Goal: Task Accomplishment & Management: Manage account settings

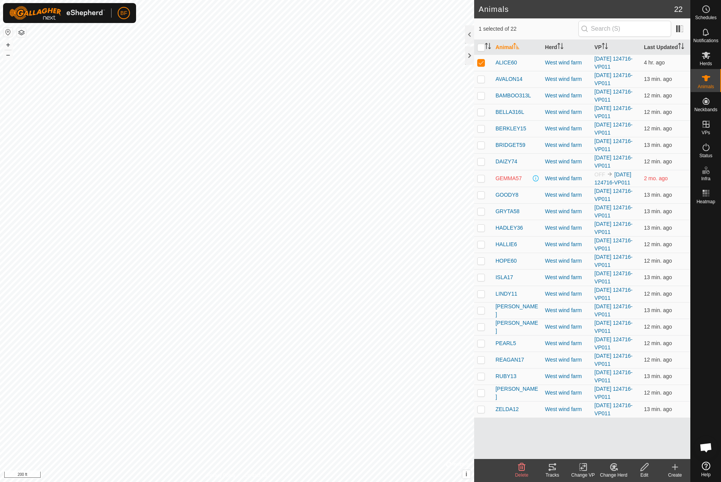
click at [523, 468] on icon at bounding box center [522, 467] width 7 height 8
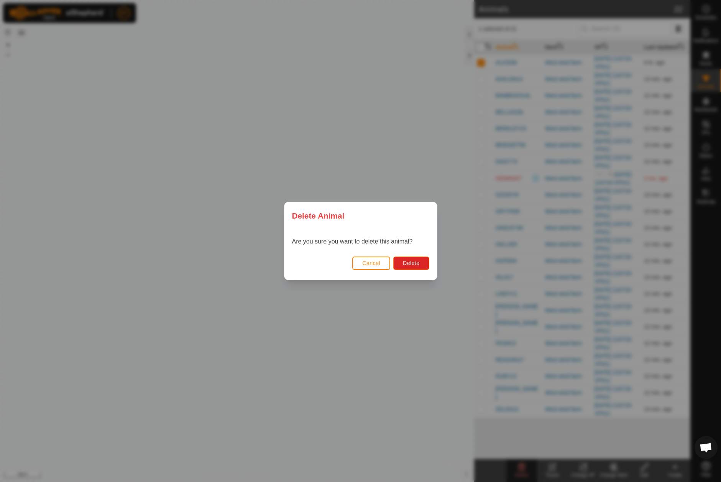
click at [367, 263] on span "Cancel" at bounding box center [371, 263] width 18 height 6
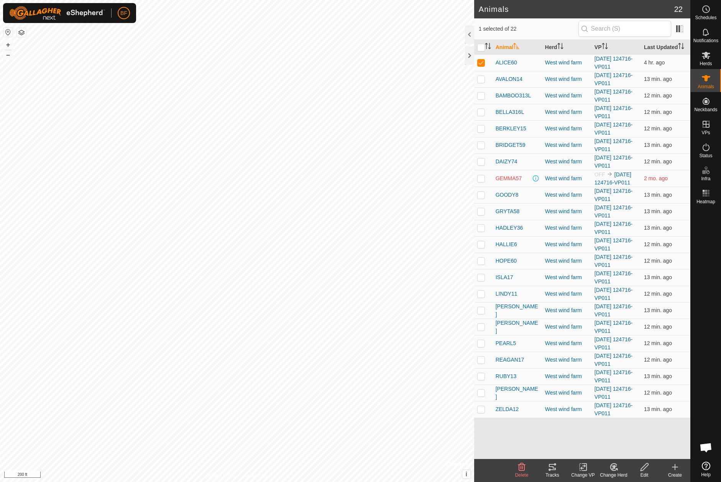
click at [553, 469] on icon at bounding box center [552, 467] width 7 height 6
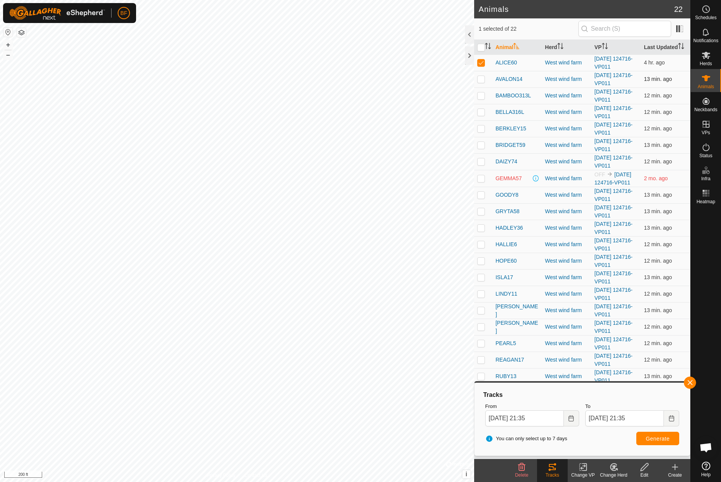
click at [484, 79] on p-checkbox at bounding box center [482, 79] width 8 height 6
checkbox input "true"
click at [481, 60] on p-checkbox at bounding box center [482, 62] width 8 height 6
checkbox input "false"
drag, startPoint x: 692, startPoint y: 382, endPoint x: 686, endPoint y: 387, distance: 8.4
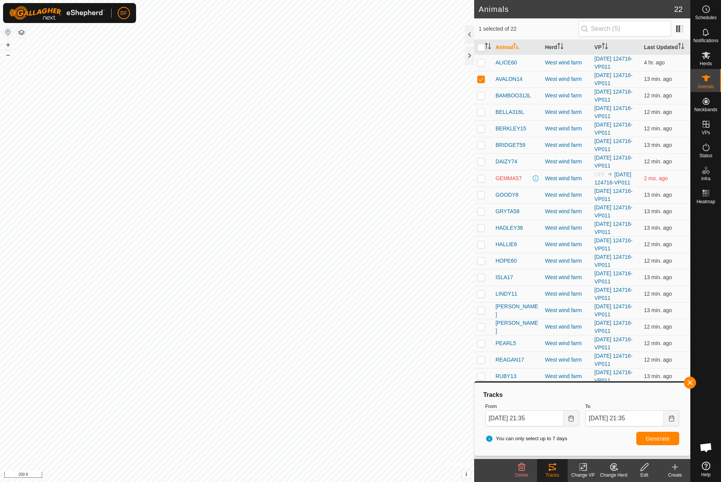
click at [692, 382] on button "button" at bounding box center [690, 383] width 12 height 12
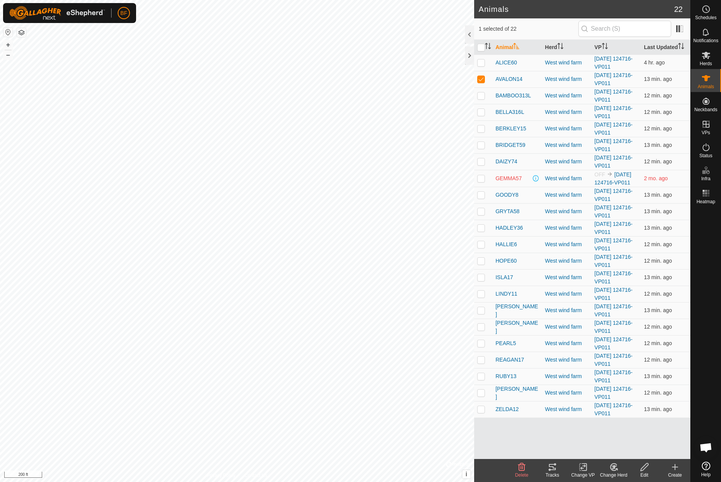
click at [553, 472] on div "Tracks" at bounding box center [552, 475] width 31 height 7
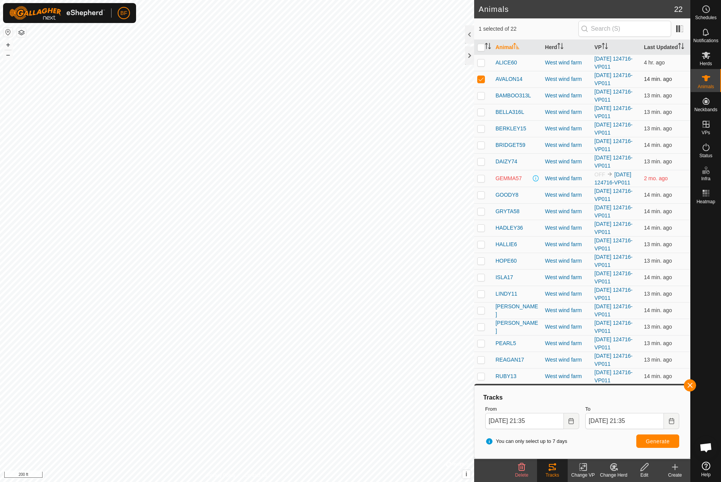
click at [481, 80] on p-checkbox at bounding box center [482, 79] width 8 height 6
checkbox input "false"
click at [484, 94] on p-checkbox at bounding box center [482, 95] width 8 height 6
click at [690, 387] on button "button" at bounding box center [690, 385] width 12 height 12
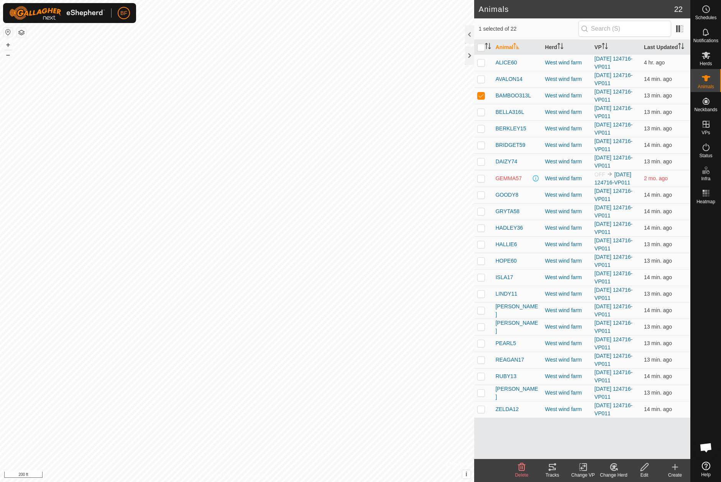
click at [549, 468] on icon at bounding box center [552, 467] width 9 height 9
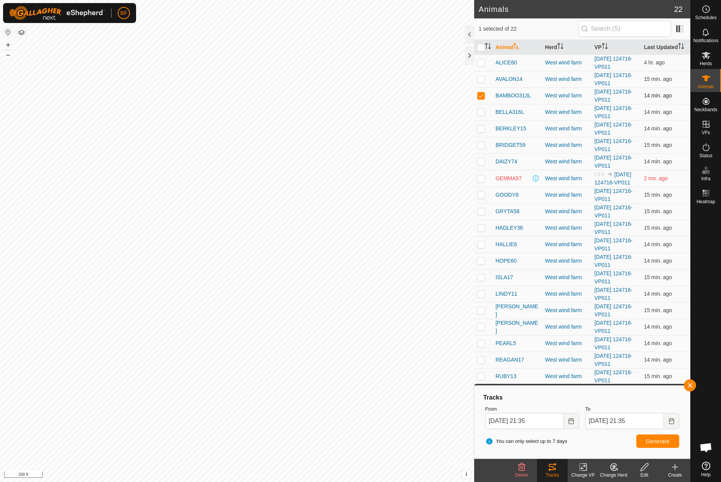
click at [483, 96] on p-checkbox at bounding box center [482, 95] width 8 height 6
checkbox input "false"
click at [480, 112] on p-checkbox at bounding box center [482, 112] width 8 height 6
click at [689, 385] on button "button" at bounding box center [690, 385] width 12 height 12
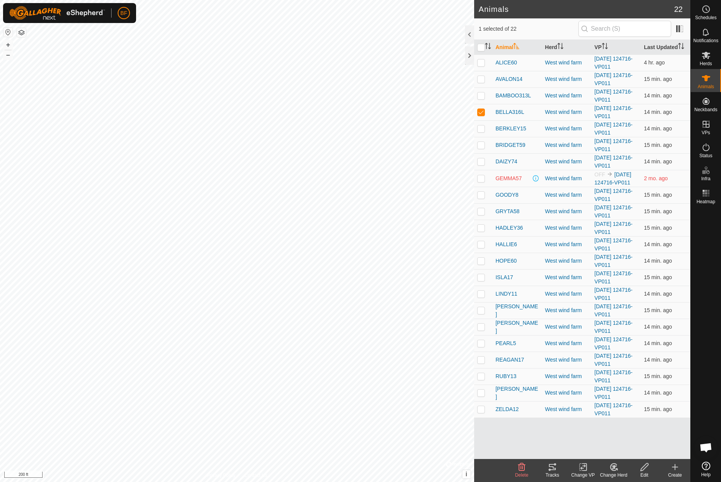
click at [552, 471] on icon at bounding box center [552, 467] width 9 height 9
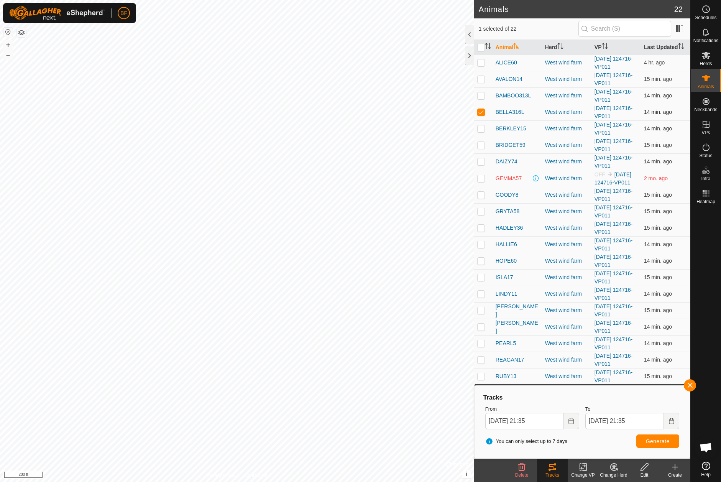
click at [481, 111] on p-checkbox at bounding box center [482, 112] width 8 height 6
checkbox input "false"
click at [481, 128] on p-checkbox at bounding box center [482, 128] width 8 height 6
click at [691, 383] on button "button" at bounding box center [690, 385] width 12 height 12
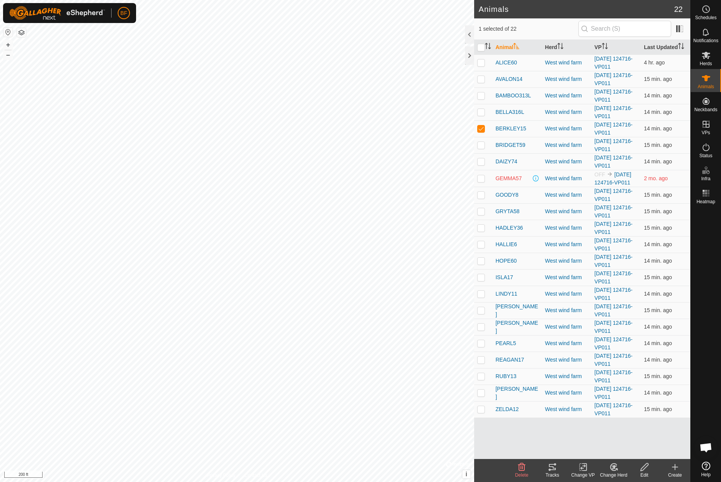
click at [552, 467] on icon at bounding box center [552, 467] width 7 height 6
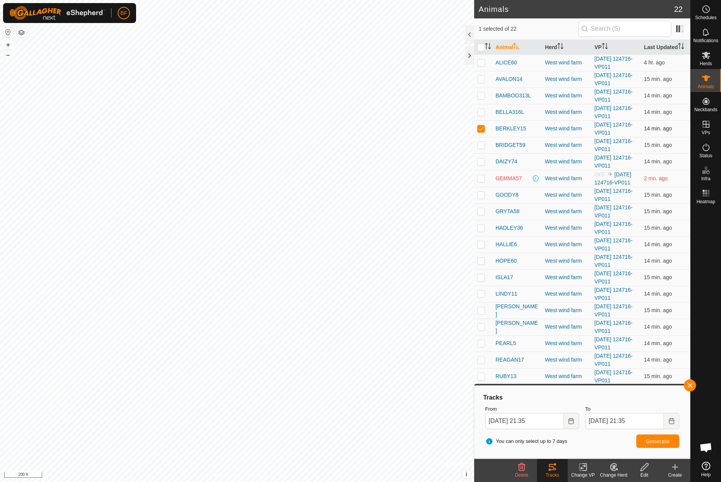
click at [481, 128] on p-checkbox at bounding box center [482, 128] width 8 height 6
checkbox input "false"
drag, startPoint x: 481, startPoint y: 144, endPoint x: 483, endPoint y: 148, distance: 3.9
click at [481, 144] on p-checkbox at bounding box center [482, 145] width 8 height 6
drag, startPoint x: 690, startPoint y: 383, endPoint x: 680, endPoint y: 389, distance: 11.2
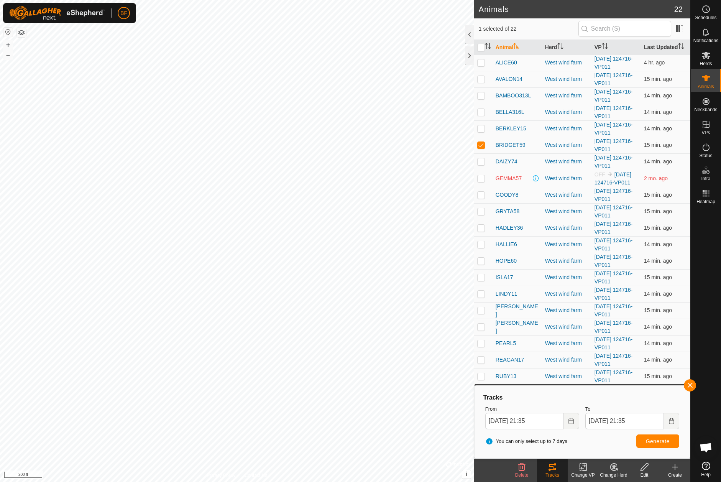
click at [688, 385] on span "button" at bounding box center [690, 385] width 6 height 6
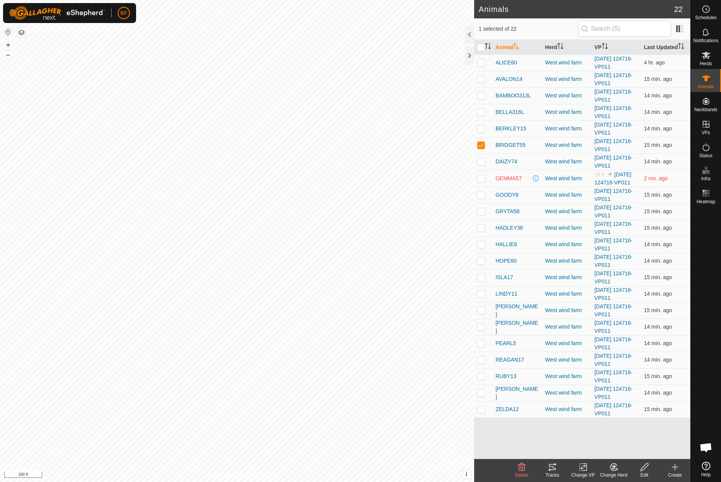
click at [552, 473] on div "Tracks" at bounding box center [552, 475] width 31 height 7
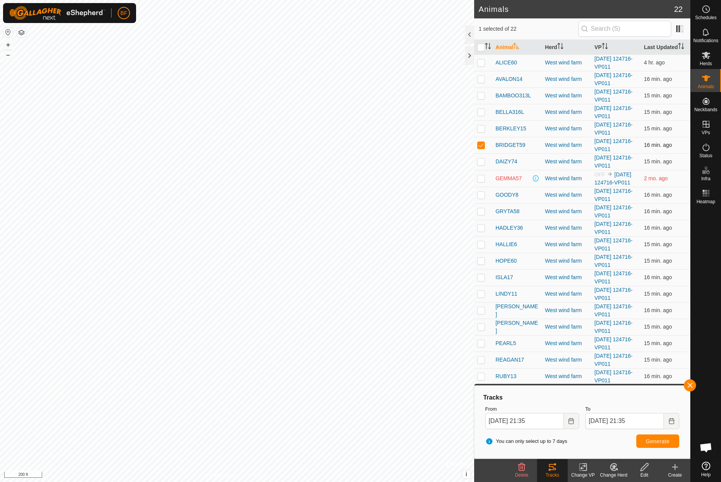
click at [481, 146] on p-checkbox at bounding box center [482, 145] width 8 height 6
checkbox input "false"
click at [483, 163] on p-checkbox at bounding box center [482, 161] width 8 height 6
click at [692, 383] on button "button" at bounding box center [690, 385] width 12 height 12
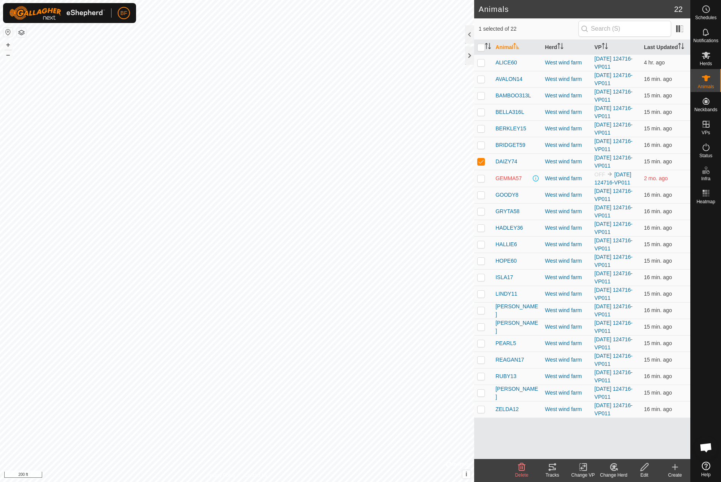
click at [550, 470] on icon at bounding box center [552, 467] width 7 height 6
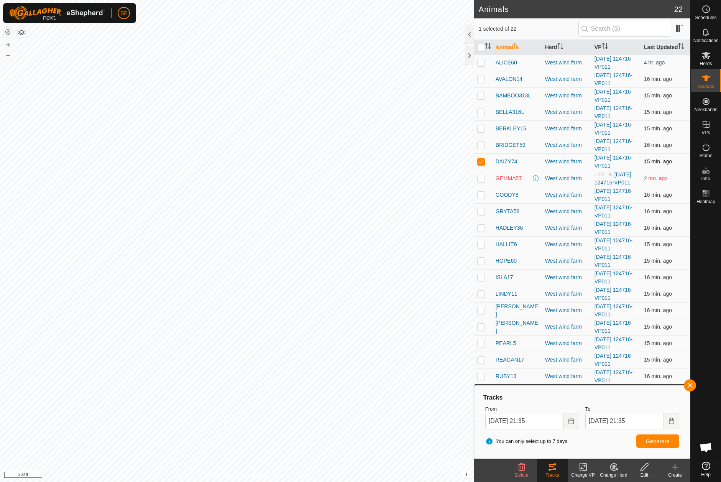
click at [481, 159] on p-checkbox at bounding box center [482, 161] width 8 height 6
checkbox input "false"
click at [482, 178] on p-checkbox at bounding box center [482, 178] width 8 height 6
click at [694, 385] on button "button" at bounding box center [690, 385] width 12 height 12
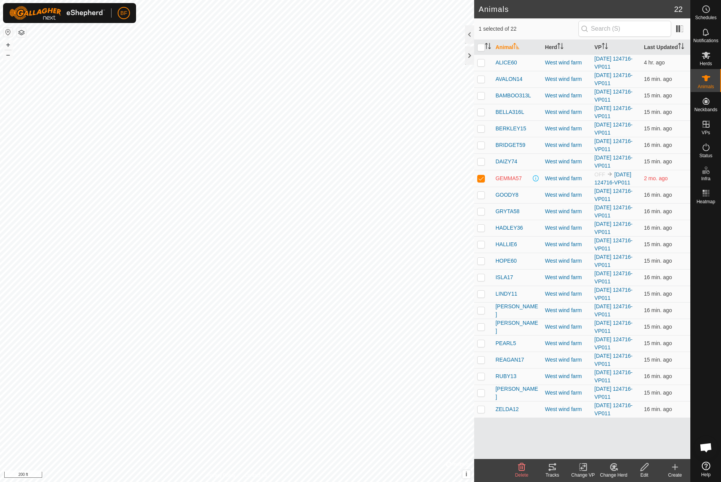
click at [553, 471] on icon at bounding box center [552, 467] width 9 height 9
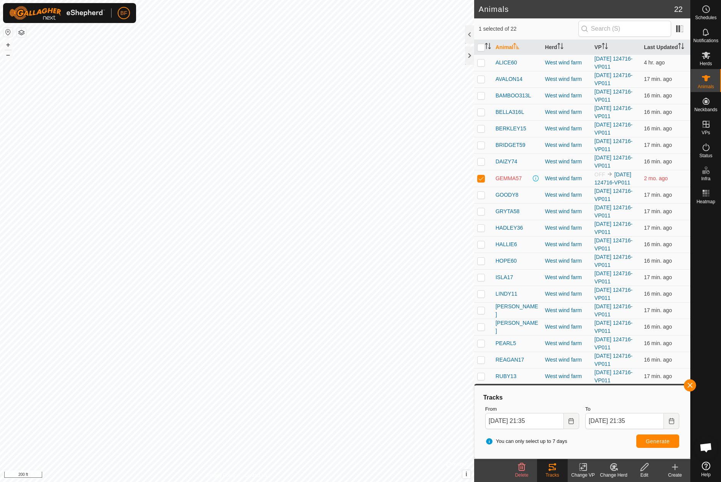
click at [482, 176] on p-checkbox at bounding box center [482, 178] width 8 height 6
checkbox input "false"
drag, startPoint x: 483, startPoint y: 195, endPoint x: 512, endPoint y: 207, distance: 31.7
click at [483, 195] on p-checkbox at bounding box center [482, 195] width 8 height 6
drag, startPoint x: 691, startPoint y: 384, endPoint x: 659, endPoint y: 401, distance: 36.4
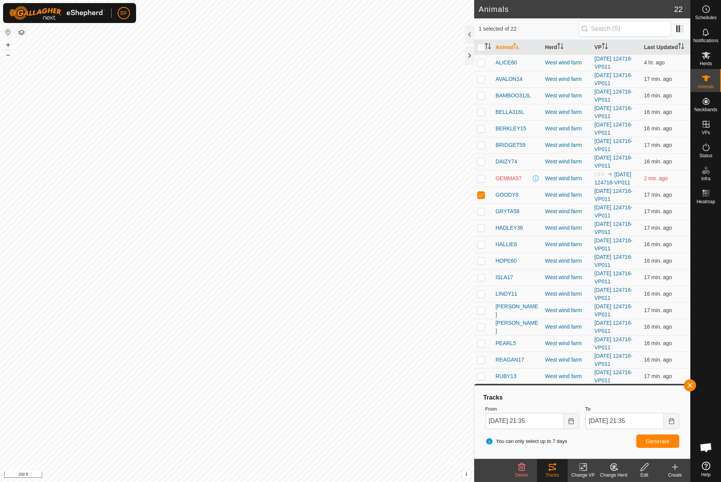
click at [691, 384] on button "button" at bounding box center [690, 385] width 12 height 12
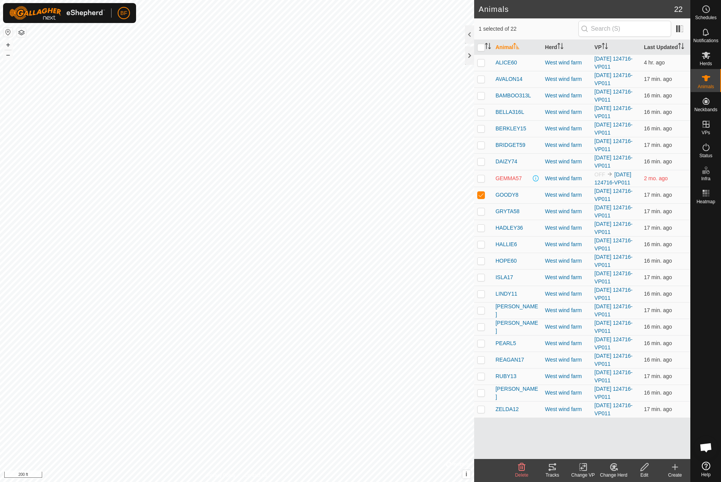
click at [551, 472] on div "Tracks" at bounding box center [552, 475] width 31 height 7
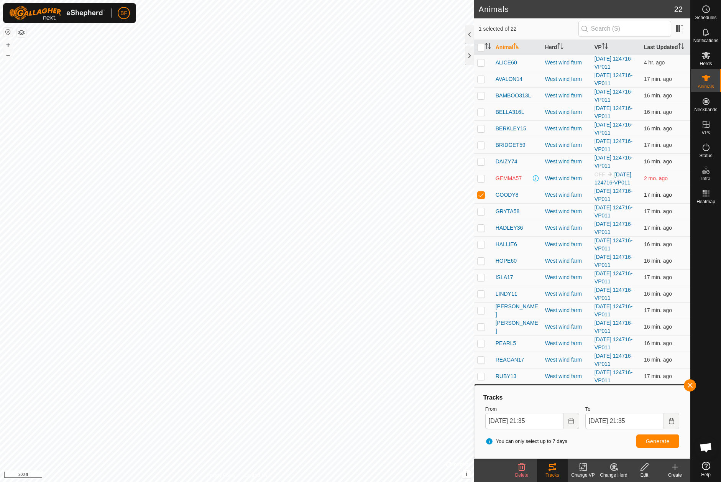
click at [483, 194] on p-checkbox at bounding box center [482, 195] width 8 height 6
checkbox input "false"
click at [482, 211] on p-checkbox at bounding box center [482, 211] width 8 height 6
click at [691, 385] on span "button" at bounding box center [690, 385] width 6 height 6
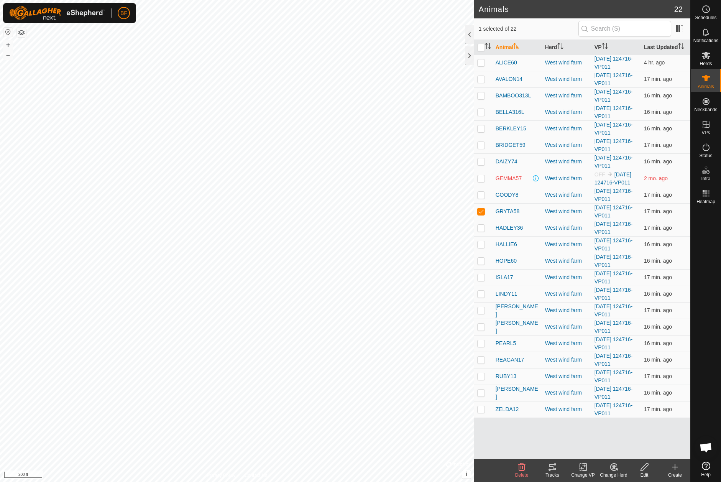
click at [558, 470] on tracks-svg-icon at bounding box center [552, 467] width 31 height 9
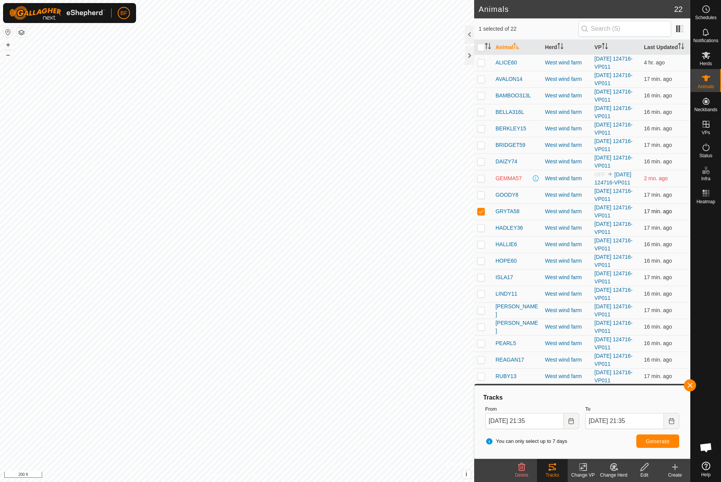
click at [481, 210] on p-checkbox at bounding box center [482, 211] width 8 height 6
checkbox input "false"
click at [482, 226] on p-checkbox at bounding box center [482, 228] width 8 height 6
click at [690, 384] on button "button" at bounding box center [690, 385] width 12 height 12
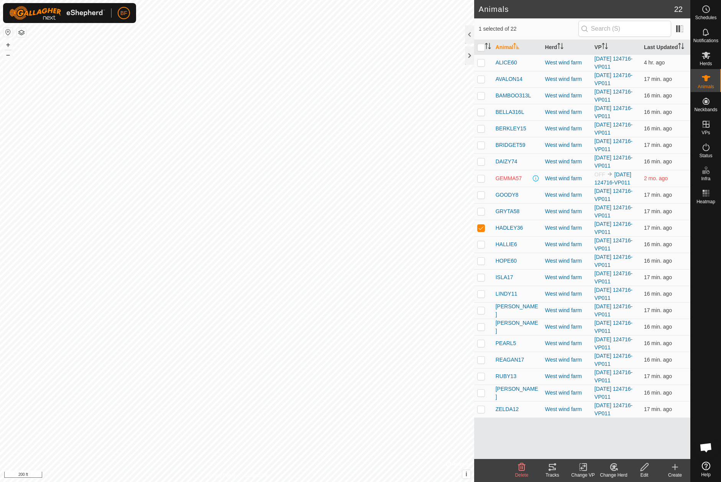
click at [552, 471] on icon at bounding box center [552, 467] width 9 height 9
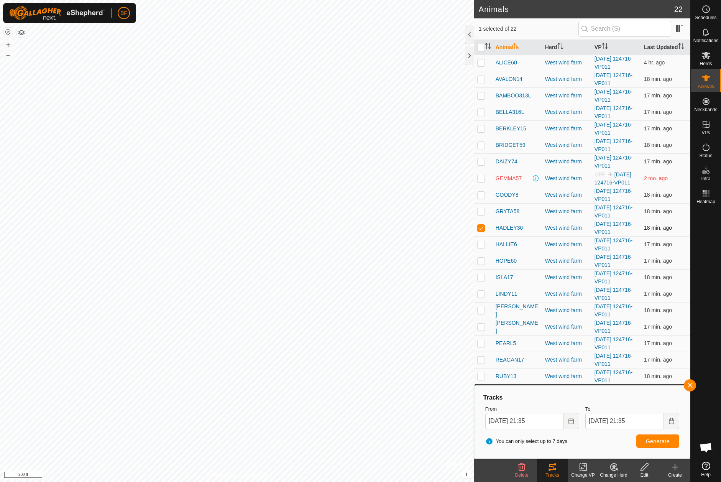
click at [483, 229] on p-checkbox at bounding box center [482, 228] width 8 height 6
checkbox input "false"
click at [483, 244] on p-checkbox at bounding box center [482, 244] width 8 height 6
click at [688, 384] on button "button" at bounding box center [690, 385] width 12 height 12
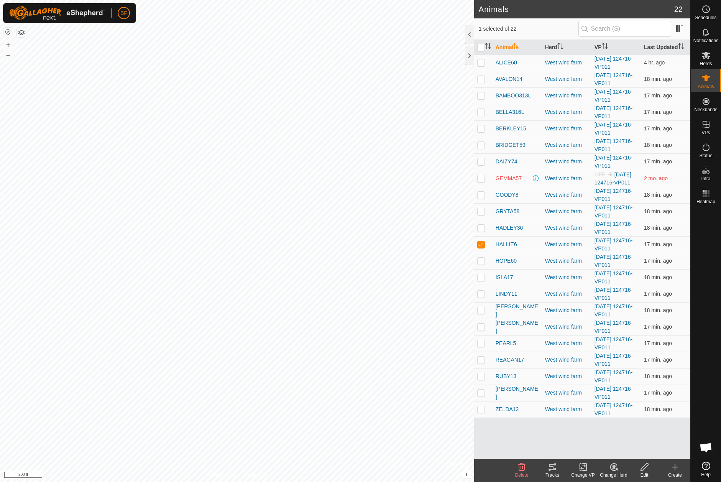
click at [557, 470] on tracks-svg-icon at bounding box center [552, 467] width 31 height 9
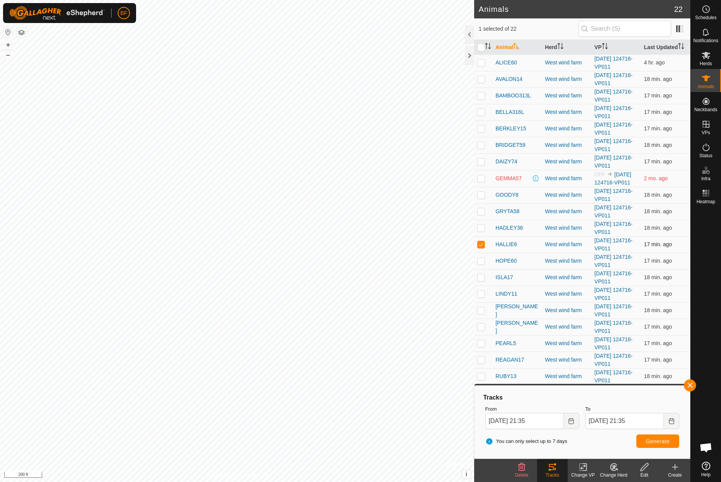
click at [484, 243] on p-checkbox at bounding box center [482, 244] width 8 height 6
checkbox input "false"
click at [482, 262] on p-checkbox at bounding box center [482, 261] width 8 height 6
drag, startPoint x: 690, startPoint y: 384, endPoint x: 682, endPoint y: 392, distance: 11.7
click at [690, 384] on button "button" at bounding box center [690, 385] width 12 height 12
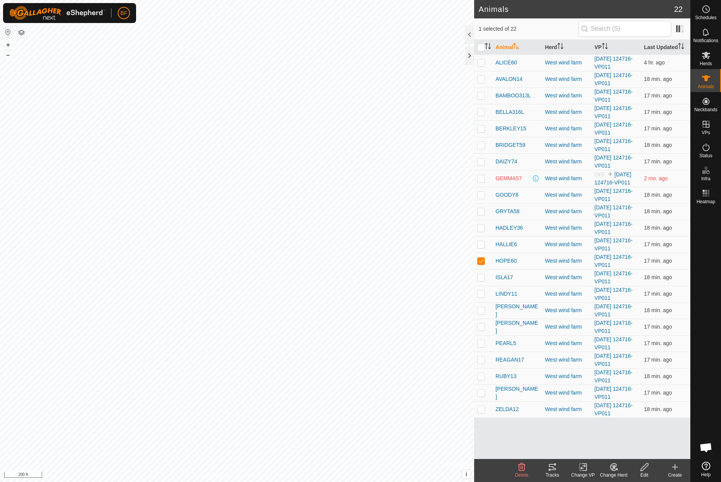
click at [552, 473] on div "Tracks" at bounding box center [552, 475] width 31 height 7
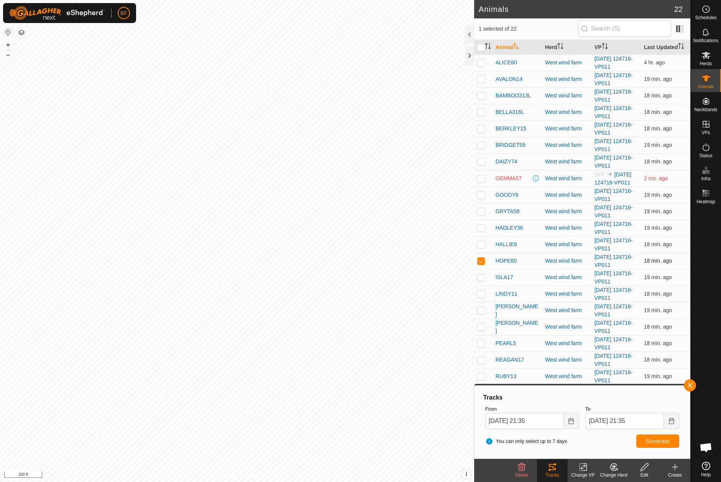
drag, startPoint x: 483, startPoint y: 260, endPoint x: 483, endPoint y: 268, distance: 7.7
click at [482, 260] on p-checkbox at bounding box center [482, 261] width 8 height 6
checkbox input "false"
click at [483, 278] on p-checkbox at bounding box center [482, 277] width 8 height 6
click at [692, 384] on button "button" at bounding box center [690, 385] width 12 height 12
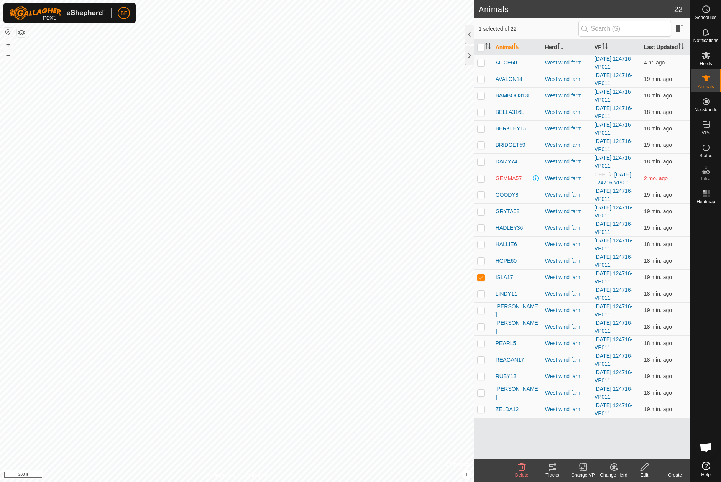
click at [551, 479] on div "Tracks" at bounding box center [552, 470] width 31 height 23
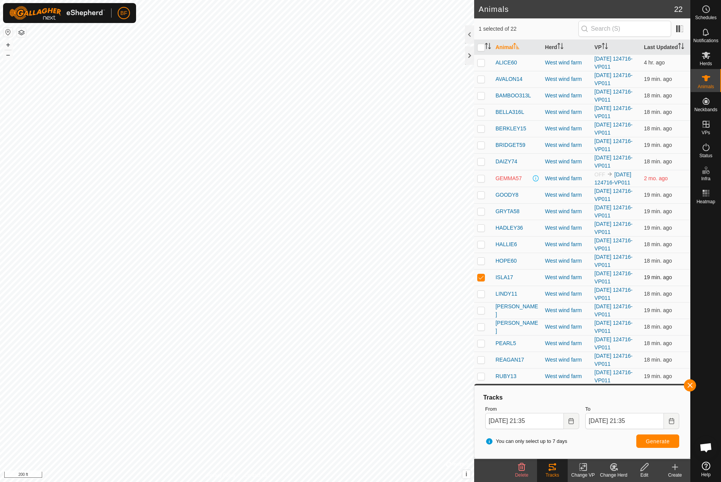
click at [482, 277] on p-checkbox at bounding box center [482, 277] width 8 height 6
checkbox input "false"
click at [482, 293] on p-checkbox at bounding box center [482, 294] width 8 height 6
click at [692, 385] on button "button" at bounding box center [690, 385] width 12 height 12
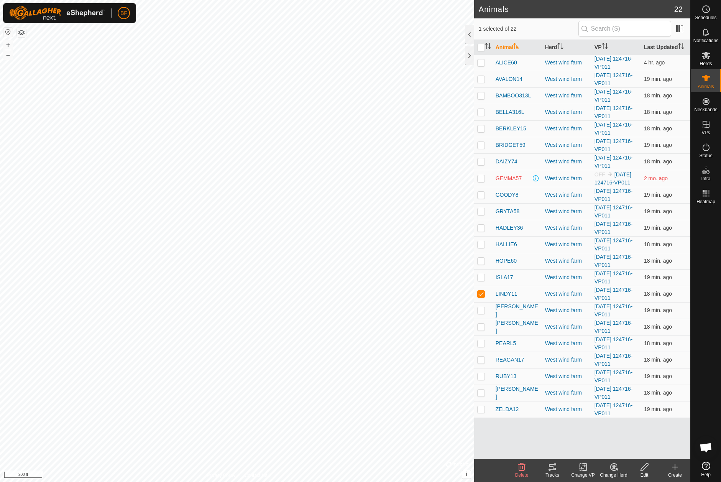
click at [552, 466] on icon at bounding box center [552, 467] width 7 height 6
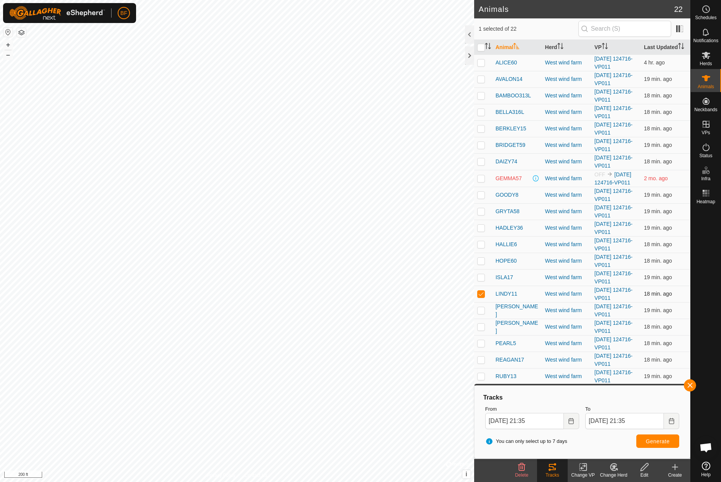
click at [481, 292] on p-checkbox at bounding box center [482, 294] width 8 height 6
checkbox input "false"
drag, startPoint x: 481, startPoint y: 308, endPoint x: 542, endPoint y: 327, distance: 63.9
click at [481, 308] on p-checkbox at bounding box center [482, 310] width 8 height 6
click at [689, 383] on button "button" at bounding box center [690, 385] width 12 height 12
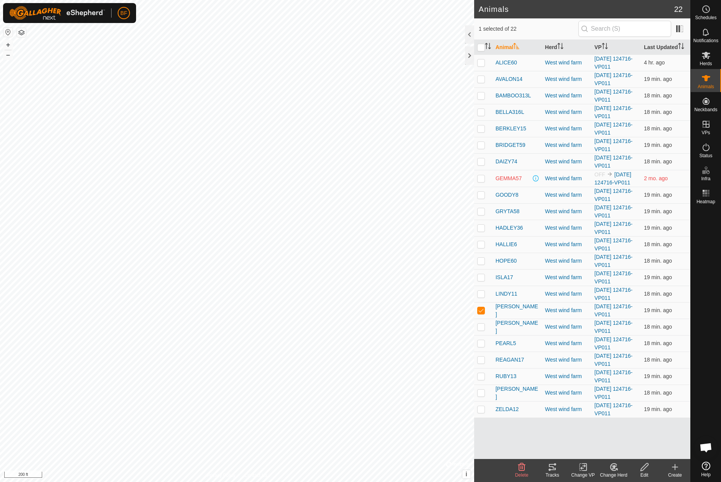
click at [555, 469] on icon at bounding box center [552, 467] width 9 height 9
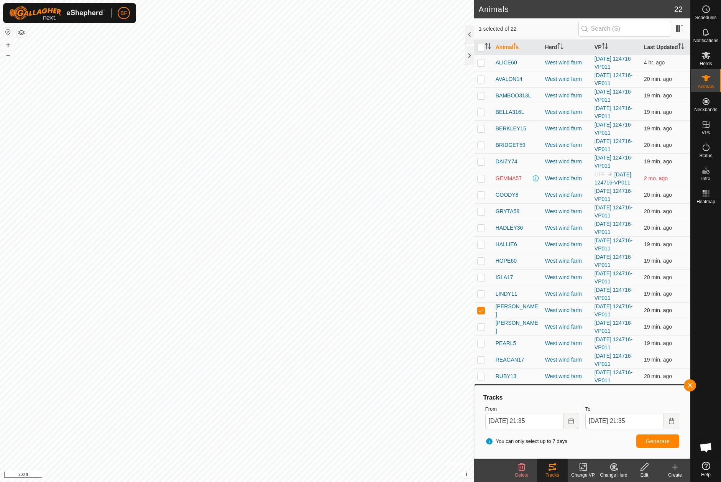
click at [480, 311] on p-checkbox at bounding box center [482, 310] width 8 height 6
checkbox input "false"
click at [483, 328] on p-checkbox at bounding box center [482, 327] width 8 height 6
click at [690, 387] on button "button" at bounding box center [690, 385] width 12 height 12
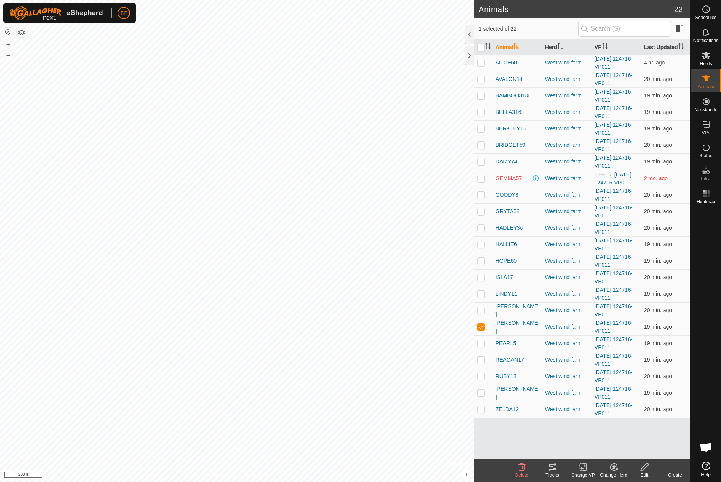
click at [557, 466] on tracks-svg-icon at bounding box center [552, 467] width 31 height 9
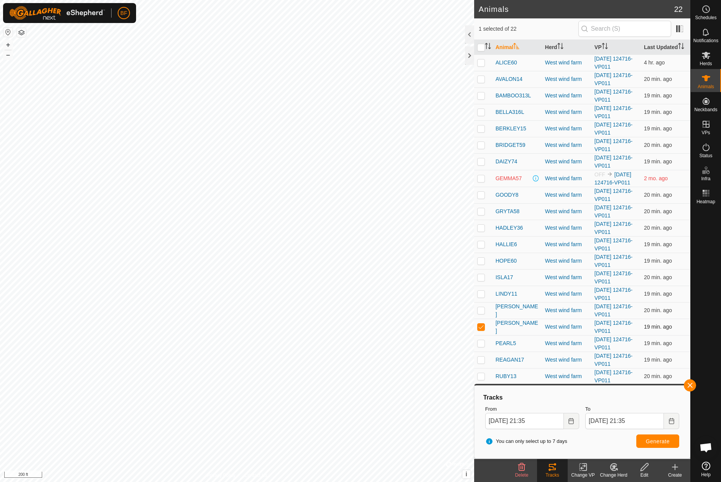
click at [482, 326] on p-checkbox at bounding box center [482, 327] width 8 height 6
checkbox input "false"
drag, startPoint x: 483, startPoint y: 343, endPoint x: 489, endPoint y: 343, distance: 5.4
click at [484, 343] on p-checkbox at bounding box center [482, 343] width 8 height 6
click at [692, 384] on button "button" at bounding box center [690, 385] width 12 height 12
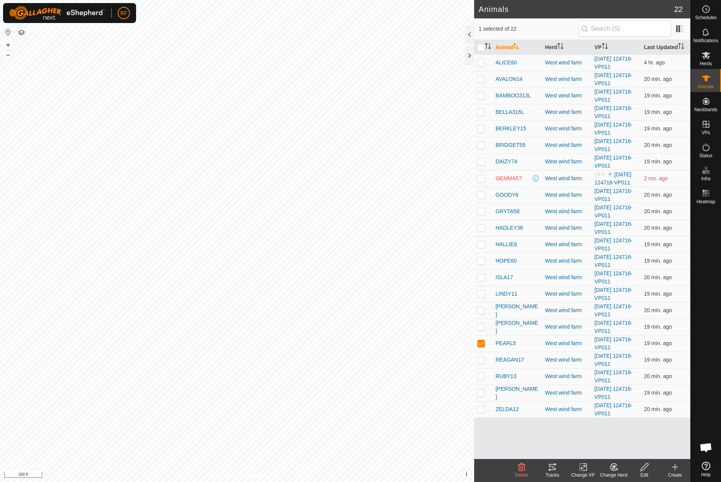
click at [552, 470] on icon at bounding box center [552, 467] width 7 height 6
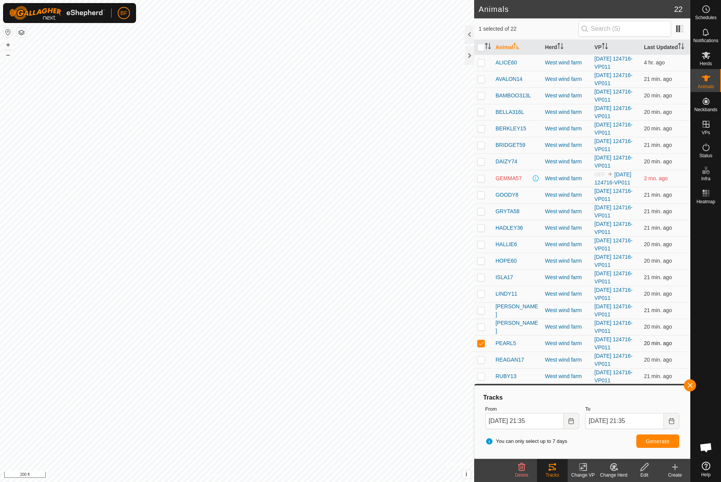
click at [483, 344] on p-checkbox at bounding box center [482, 343] width 8 height 6
checkbox input "false"
click at [481, 358] on p-checkbox at bounding box center [482, 360] width 8 height 6
click at [689, 384] on button "button" at bounding box center [690, 385] width 12 height 12
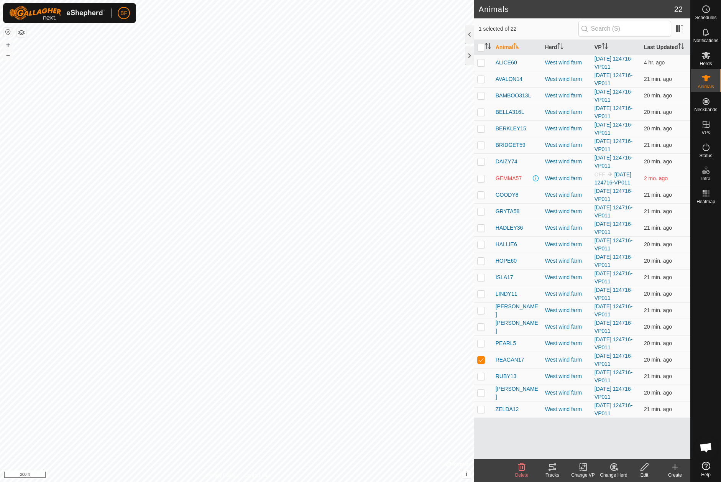
click at [556, 476] on div "Tracks" at bounding box center [552, 475] width 31 height 7
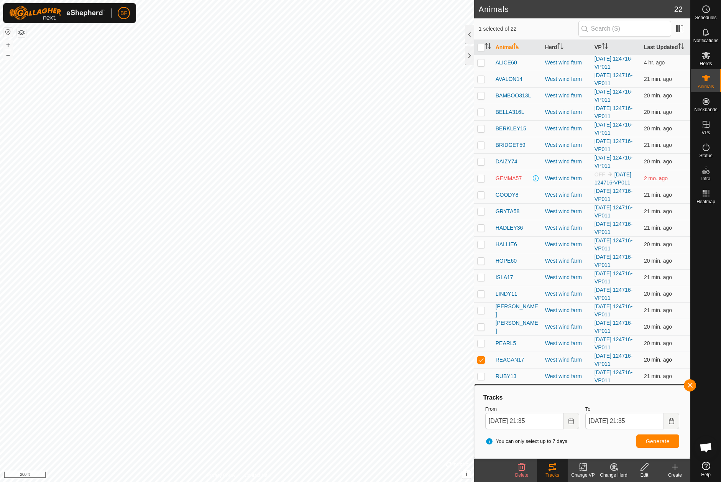
click at [480, 358] on p-checkbox at bounding box center [482, 360] width 8 height 6
checkbox input "false"
drag, startPoint x: 482, startPoint y: 375, endPoint x: 535, endPoint y: 383, distance: 54.3
click at [482, 375] on p-checkbox at bounding box center [482, 376] width 8 height 6
click at [692, 383] on button "button" at bounding box center [690, 385] width 12 height 12
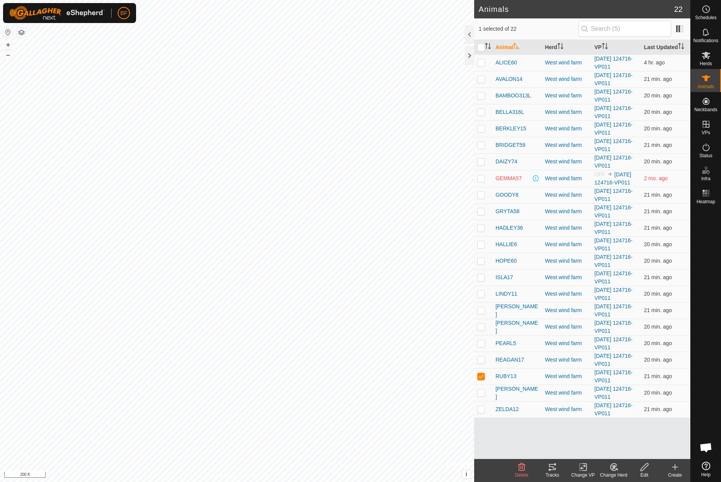
click at [555, 471] on icon at bounding box center [552, 467] width 9 height 9
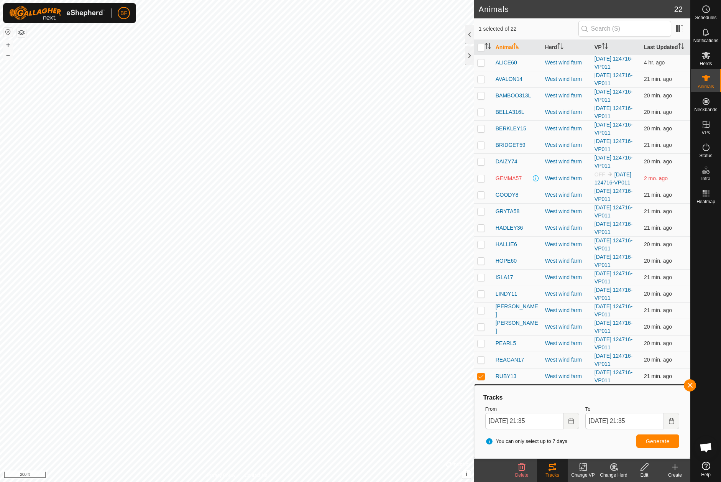
click at [483, 375] on p-checkbox at bounding box center [482, 376] width 8 height 6
checkbox input "false"
click at [693, 384] on button "button" at bounding box center [690, 385] width 12 height 12
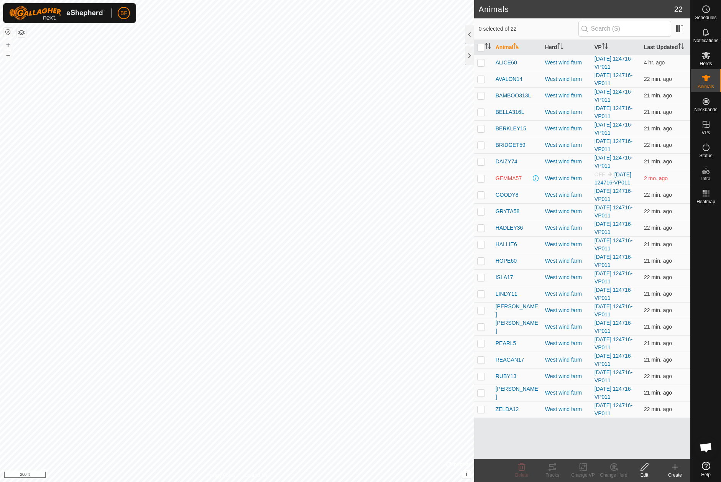
drag, startPoint x: 483, startPoint y: 393, endPoint x: 492, endPoint y: 397, distance: 10.1
click at [483, 393] on p-checkbox at bounding box center [482, 393] width 8 height 6
click at [553, 469] on icon at bounding box center [552, 467] width 9 height 9
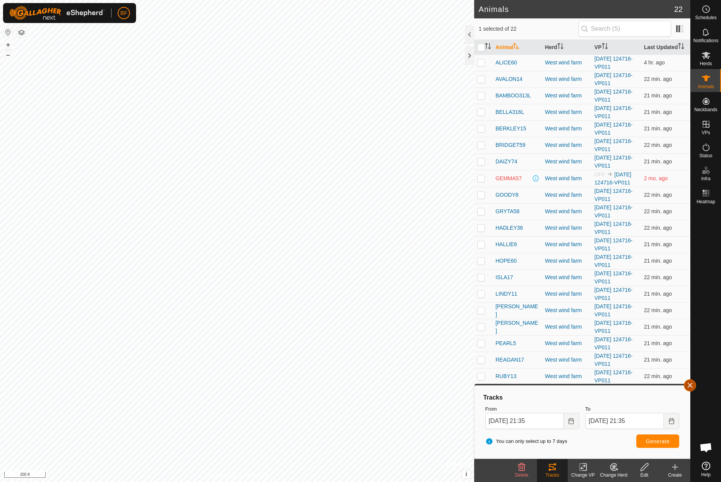
click at [693, 384] on button "button" at bounding box center [690, 385] width 12 height 12
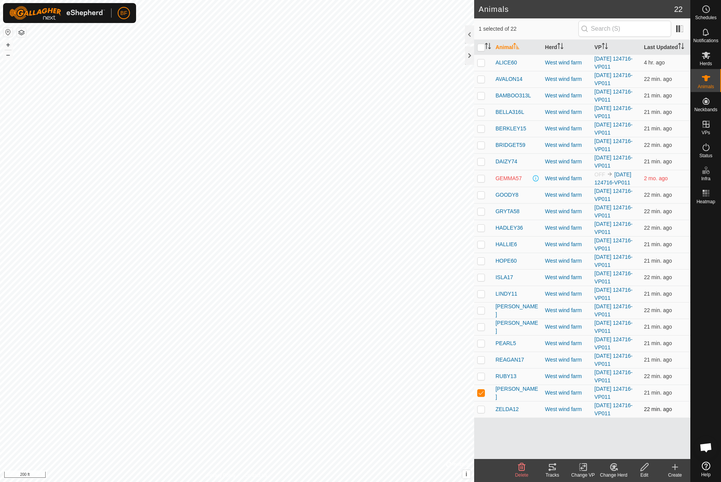
drag, startPoint x: 481, startPoint y: 393, endPoint x: 481, endPoint y: 402, distance: 8.5
click at [481, 394] on p-checkbox at bounding box center [482, 393] width 8 height 6
checkbox input "false"
click at [481, 409] on p-checkbox at bounding box center [482, 409] width 8 height 6
checkbox input "true"
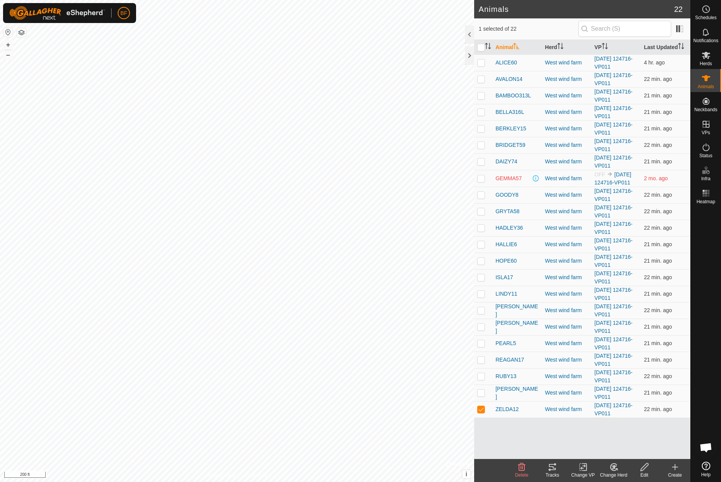
click at [554, 466] on icon at bounding box center [552, 467] width 9 height 9
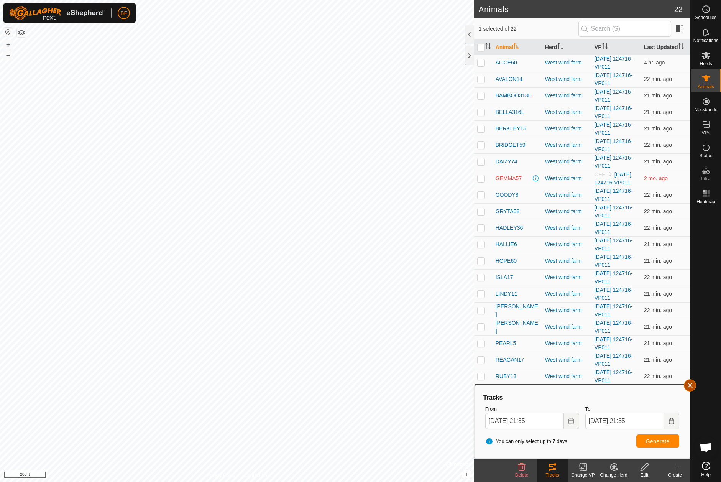
click at [691, 385] on button "button" at bounding box center [690, 385] width 12 height 12
